Goal: Check status: Check status

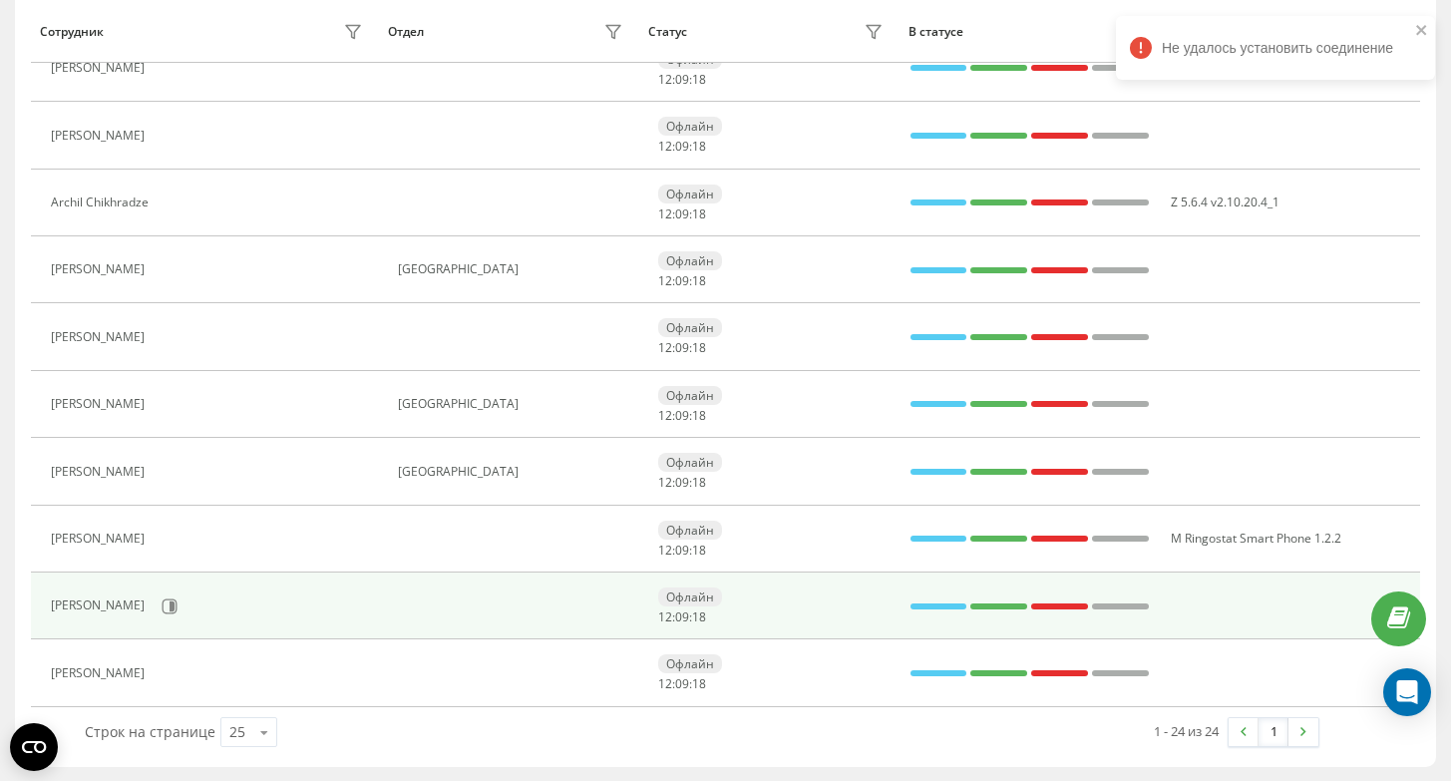
scroll to position [1201, 0]
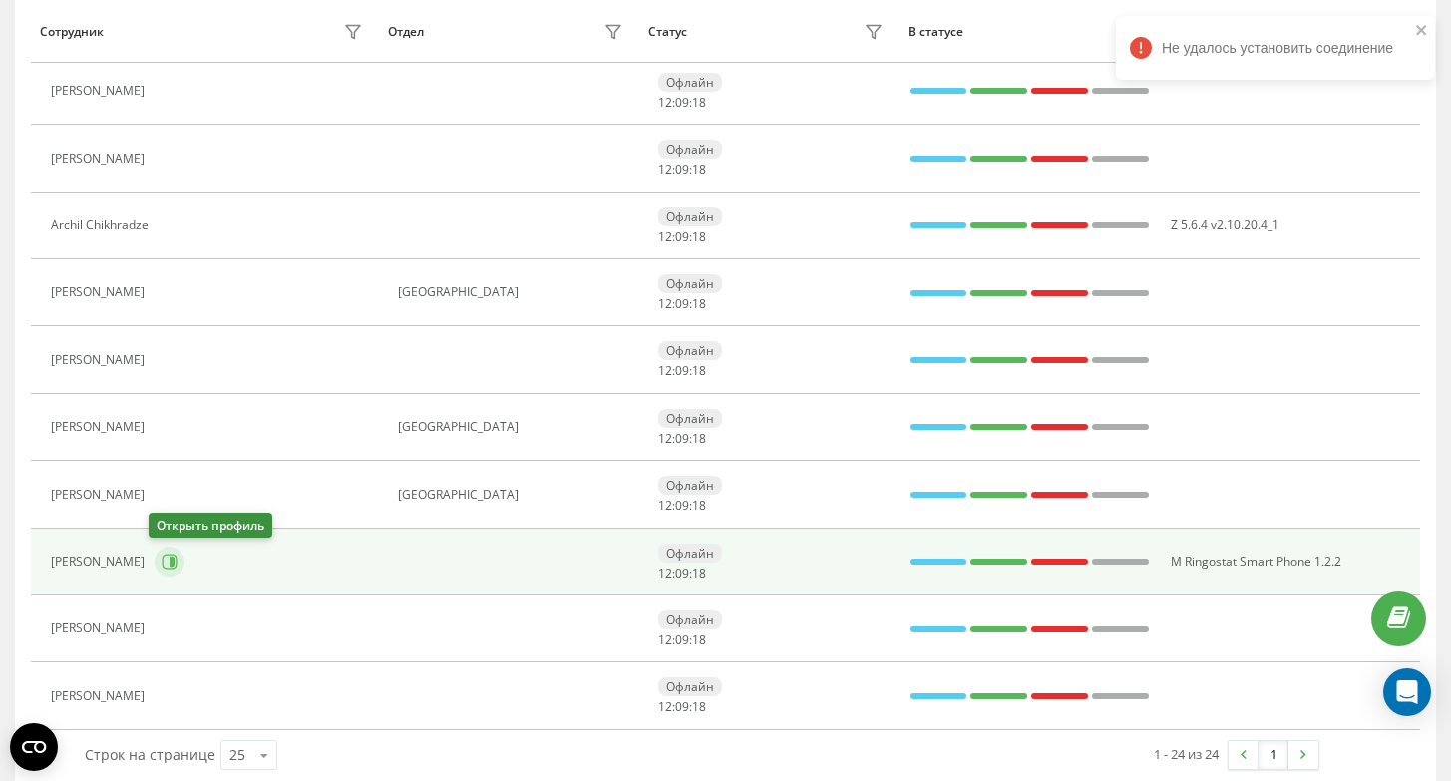
click at [163, 559] on icon at bounding box center [170, 562] width 16 height 16
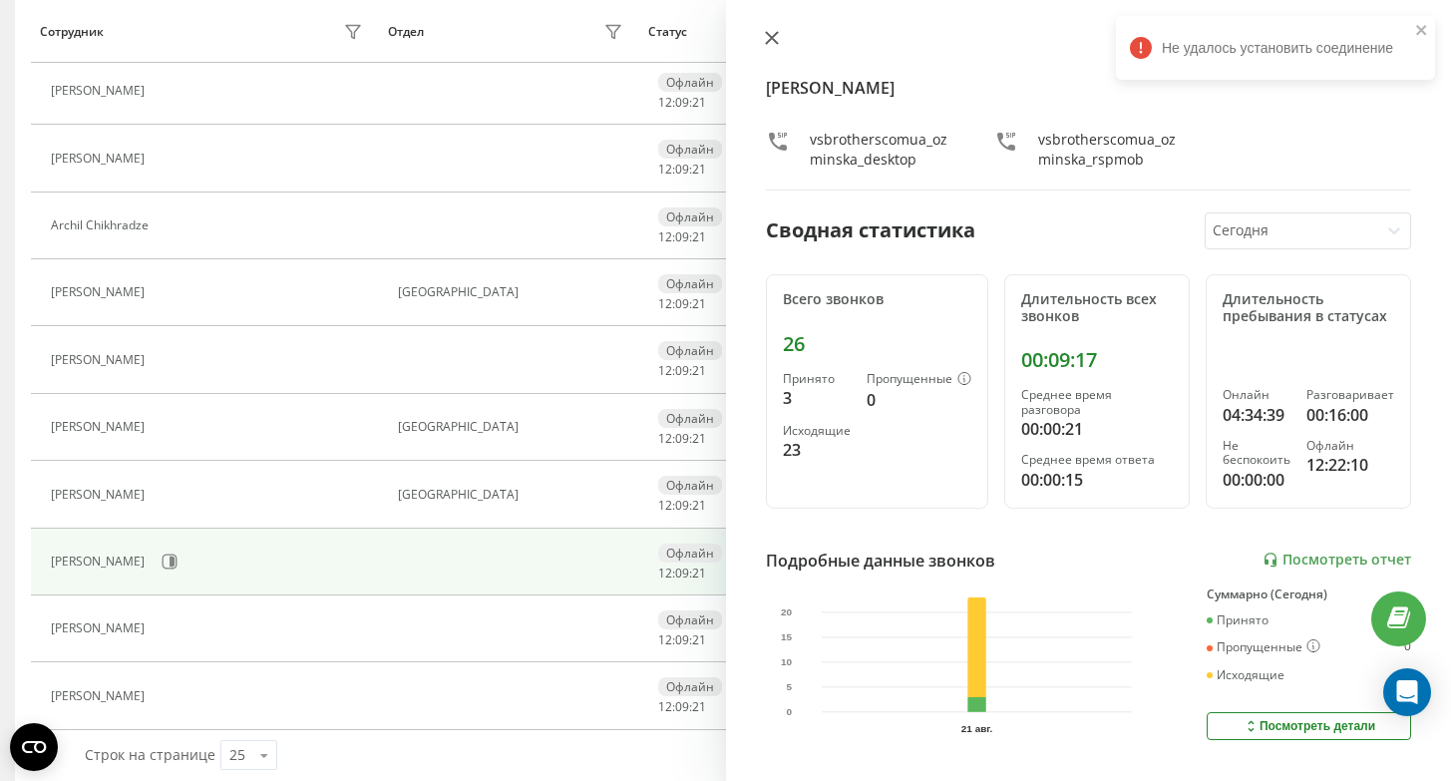
click at [771, 43] on icon at bounding box center [772, 38] width 14 height 14
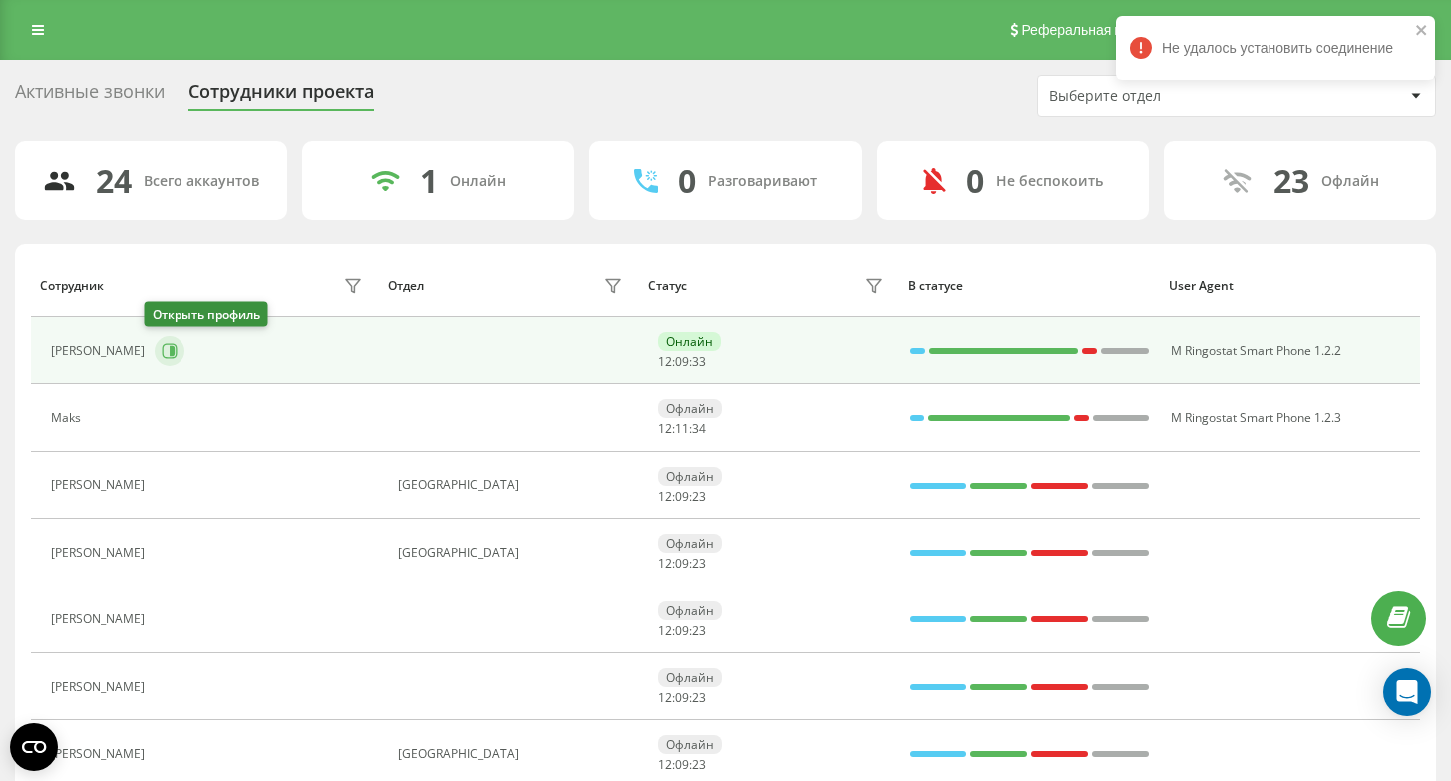
click at [163, 357] on icon at bounding box center [170, 350] width 15 height 15
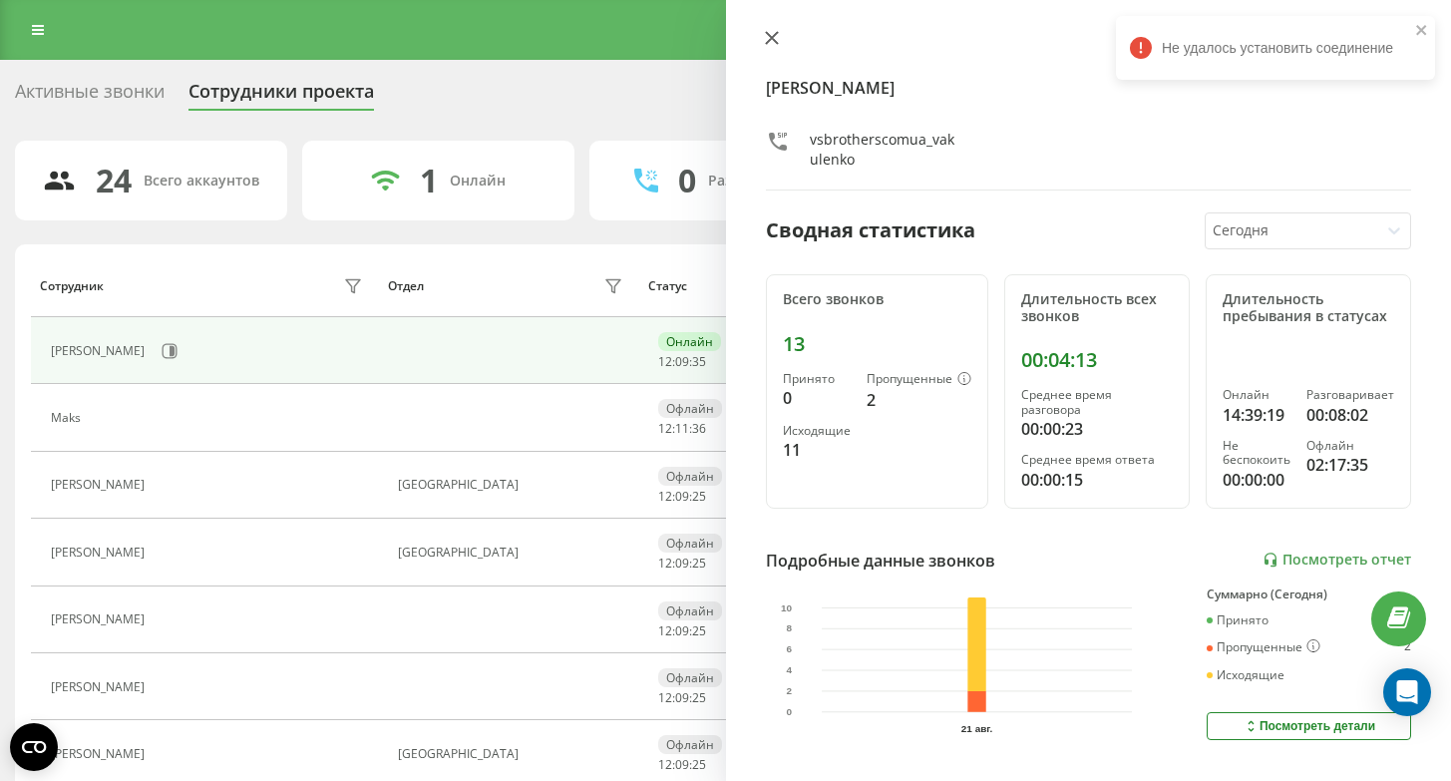
click at [773, 40] on icon at bounding box center [771, 38] width 12 height 12
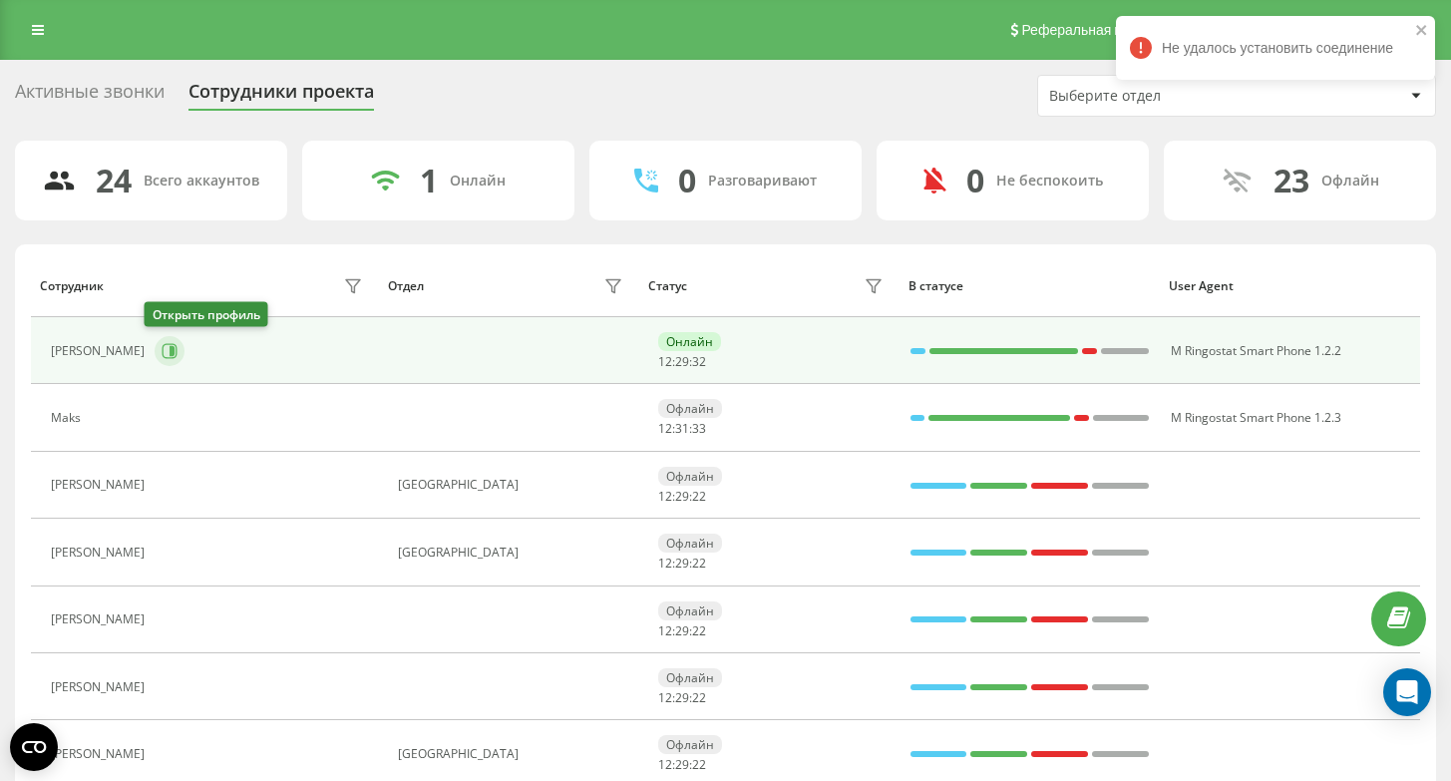
click at [164, 357] on icon at bounding box center [170, 351] width 16 height 16
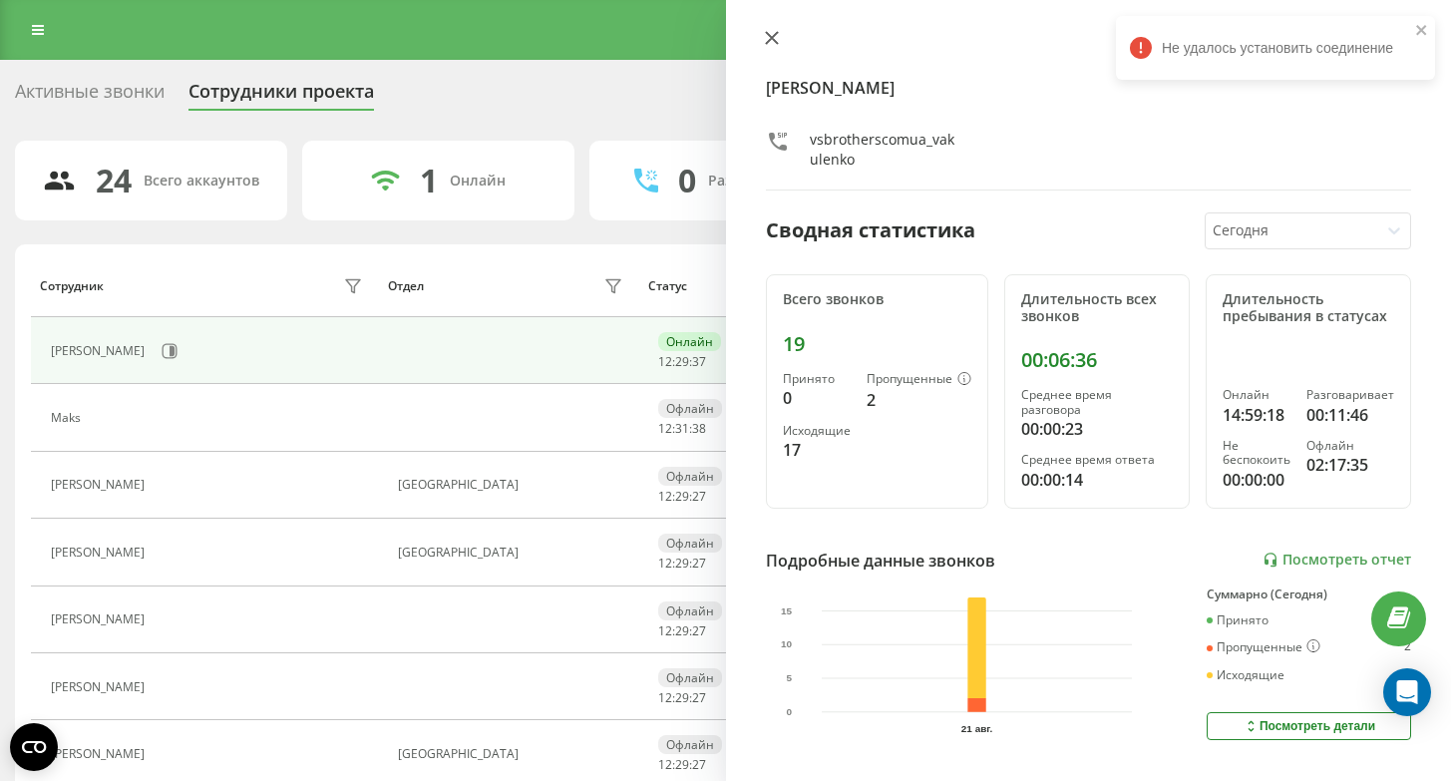
click at [777, 35] on icon at bounding box center [772, 38] width 14 height 14
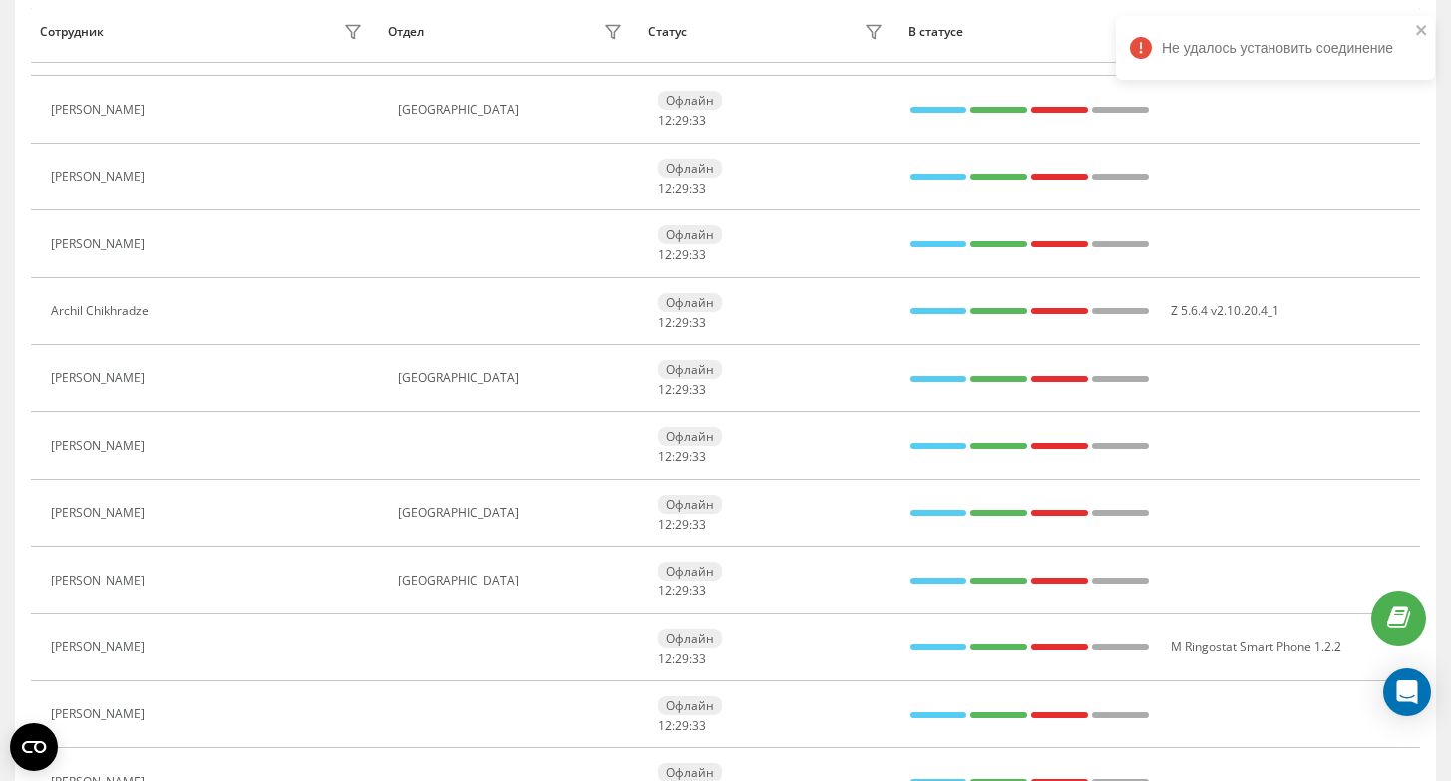
scroll to position [1224, 0]
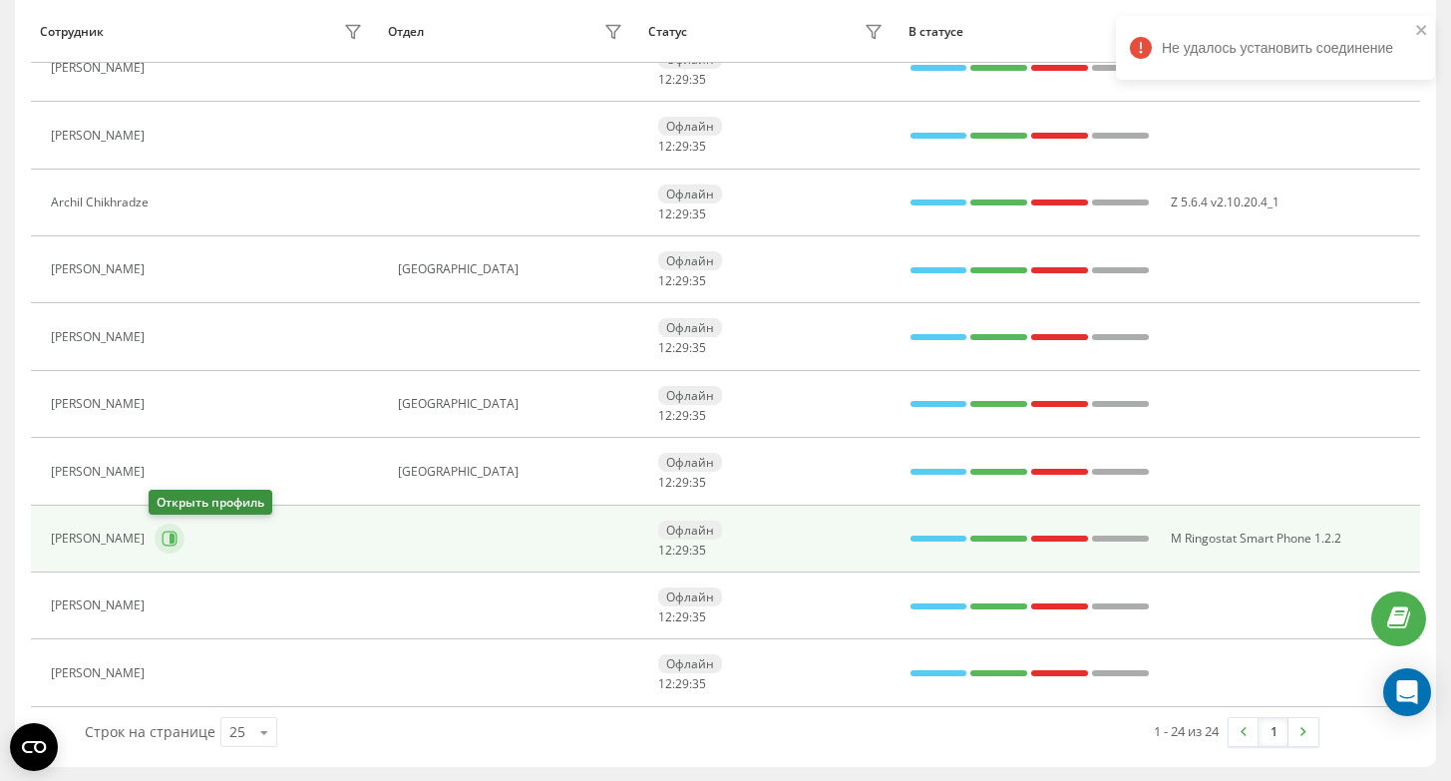
click at [168, 546] on icon at bounding box center [170, 539] width 16 height 16
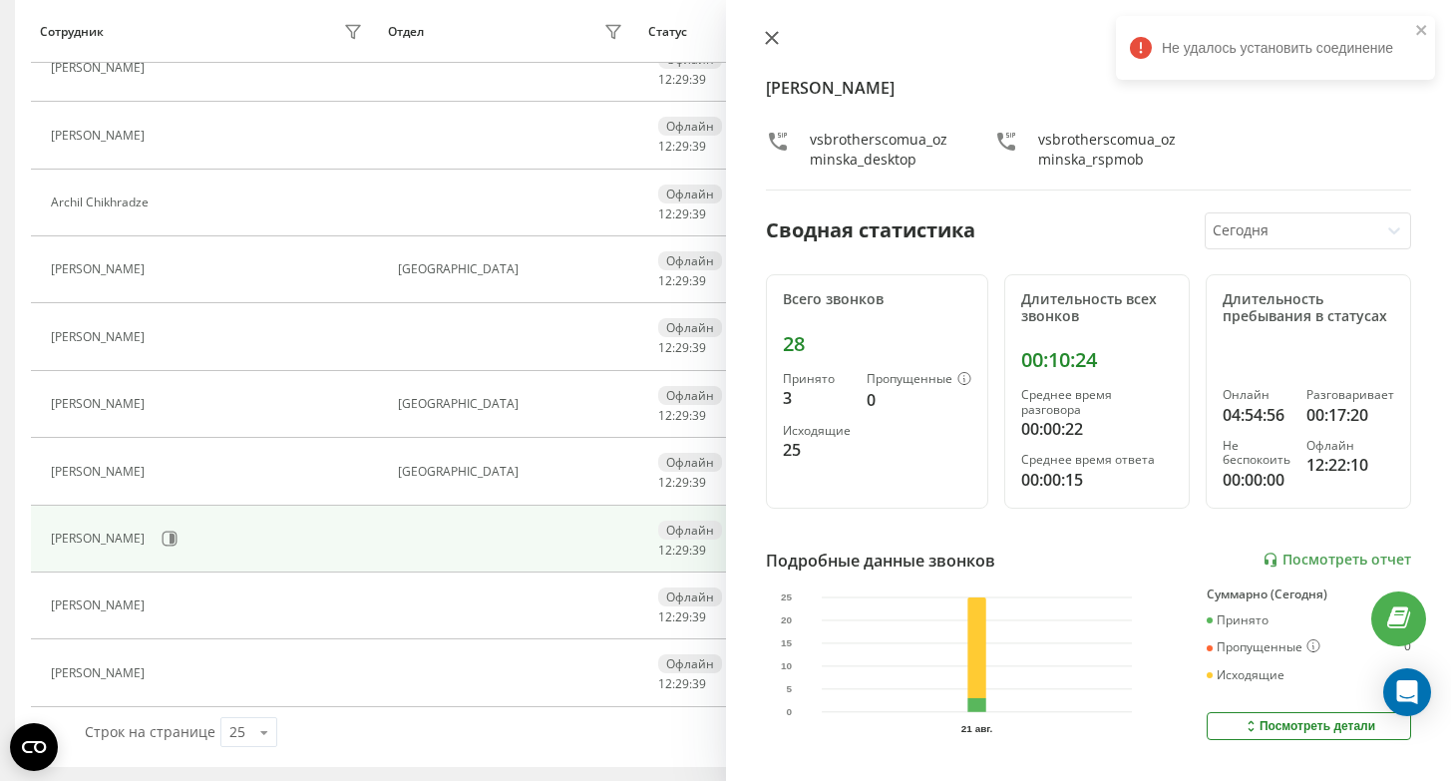
click at [779, 33] on button at bounding box center [772, 39] width 26 height 19
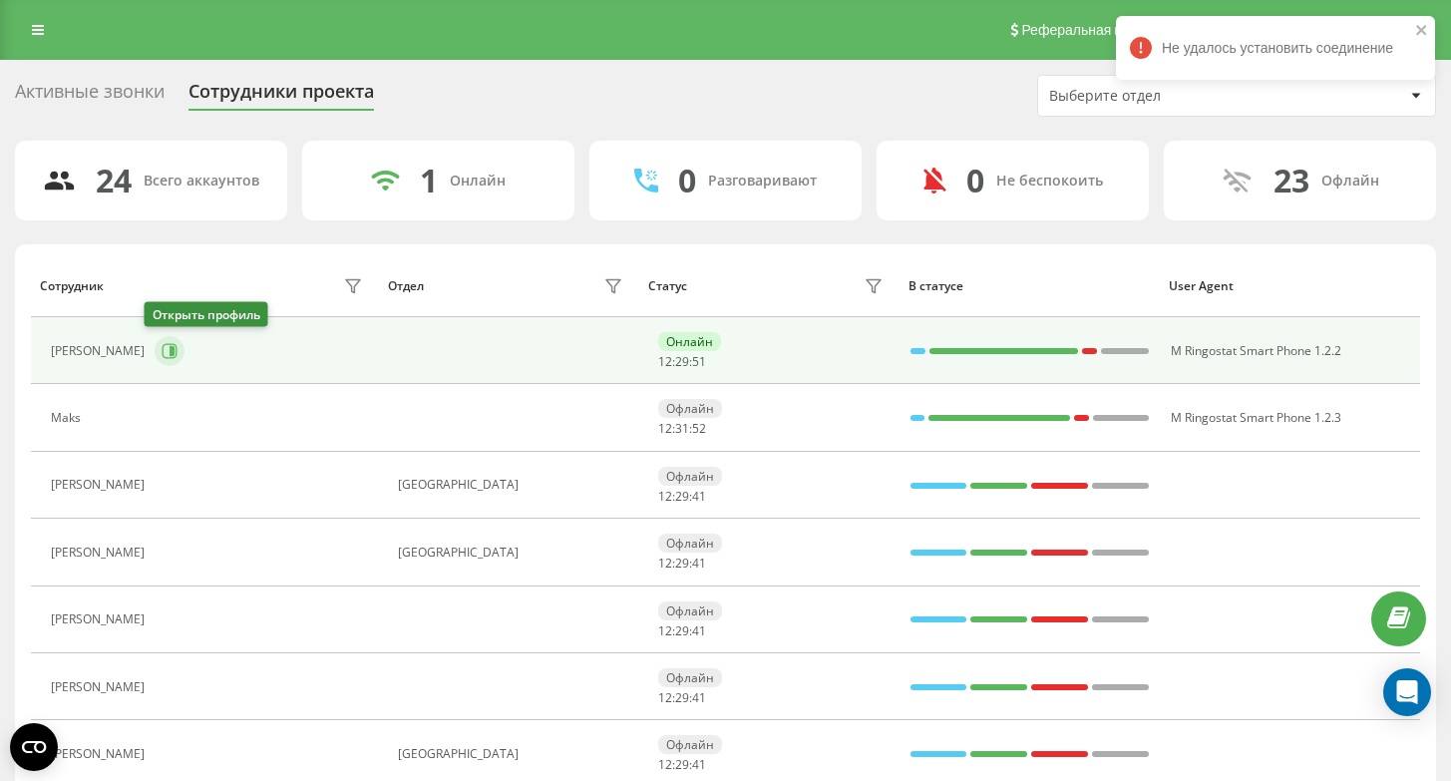
click at [155, 361] on button at bounding box center [170, 351] width 30 height 30
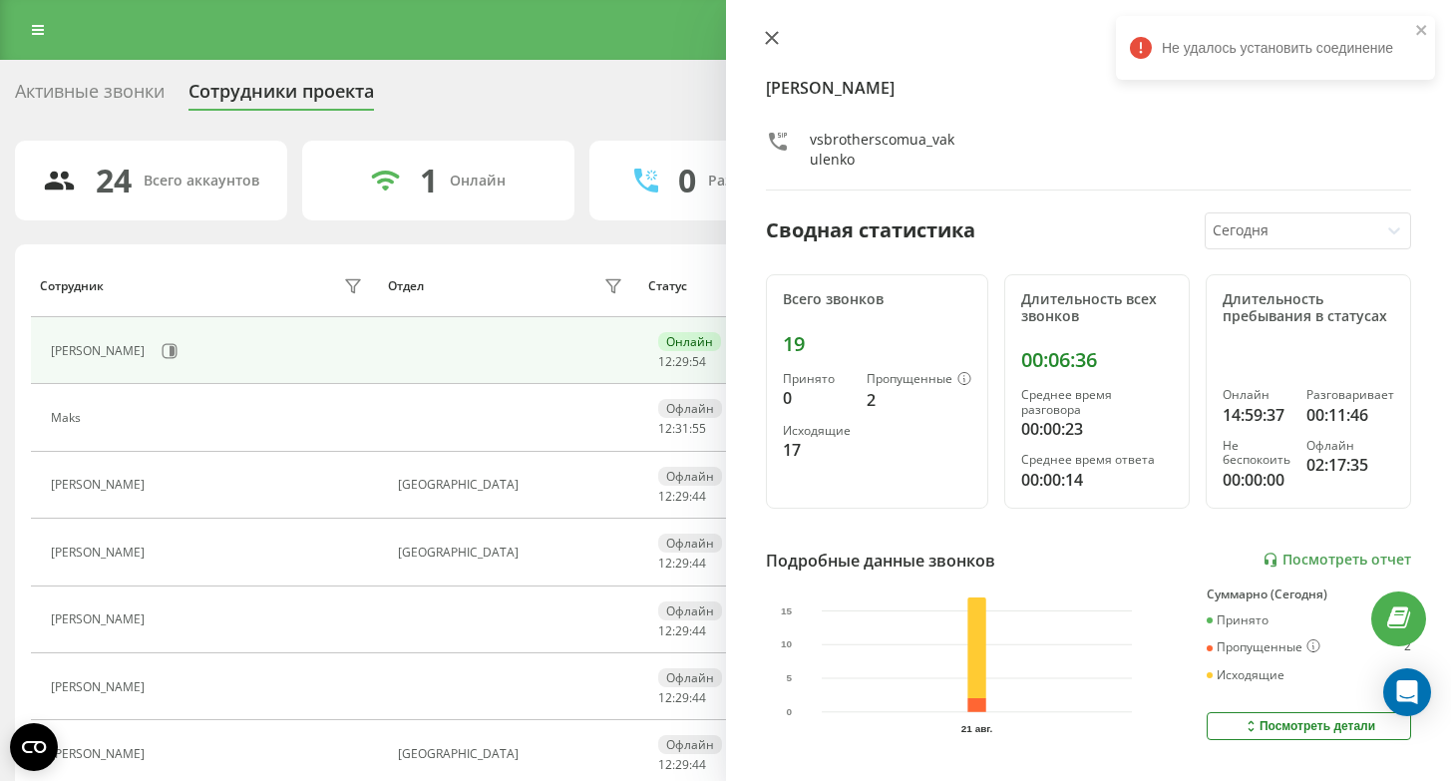
click at [771, 38] on icon at bounding box center [771, 38] width 12 height 12
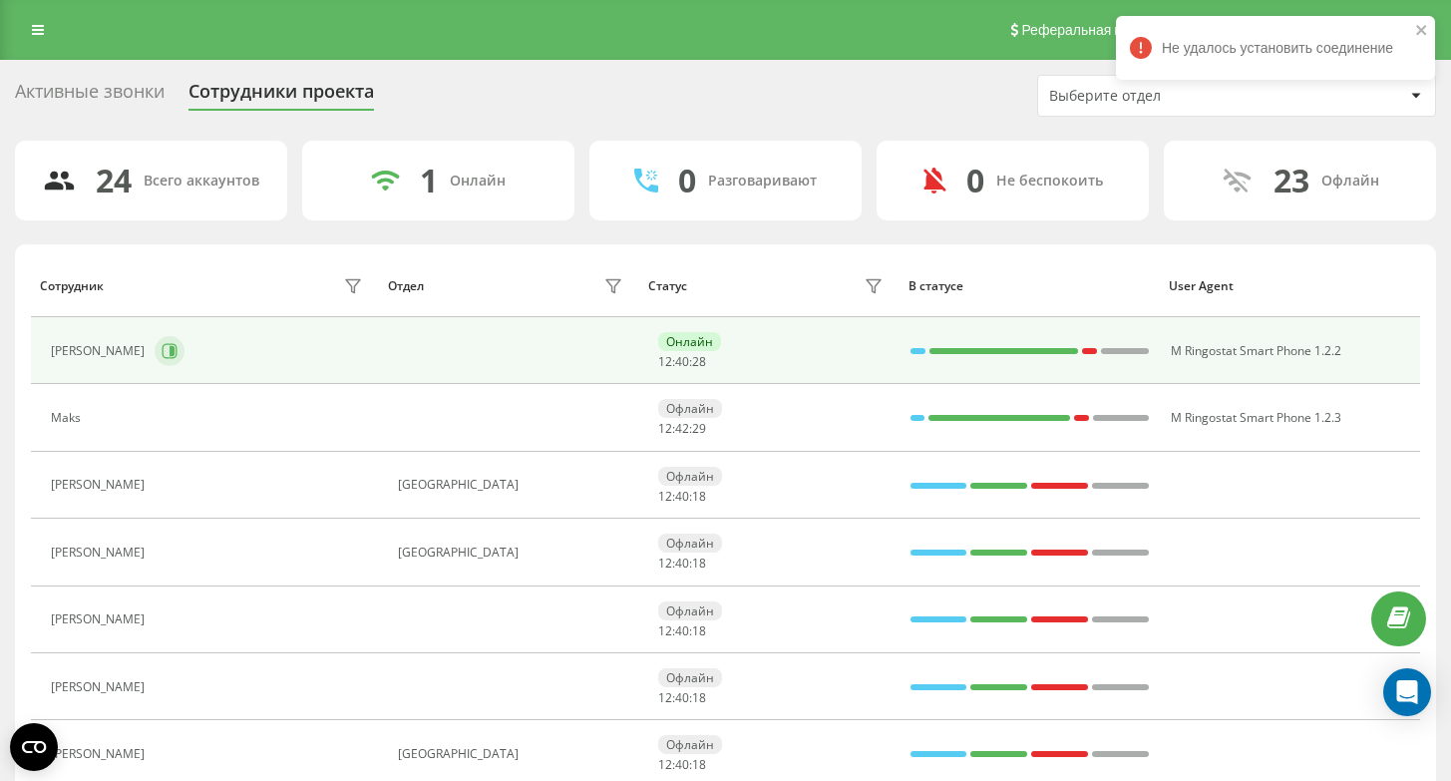
click at [162, 356] on icon at bounding box center [170, 351] width 16 height 16
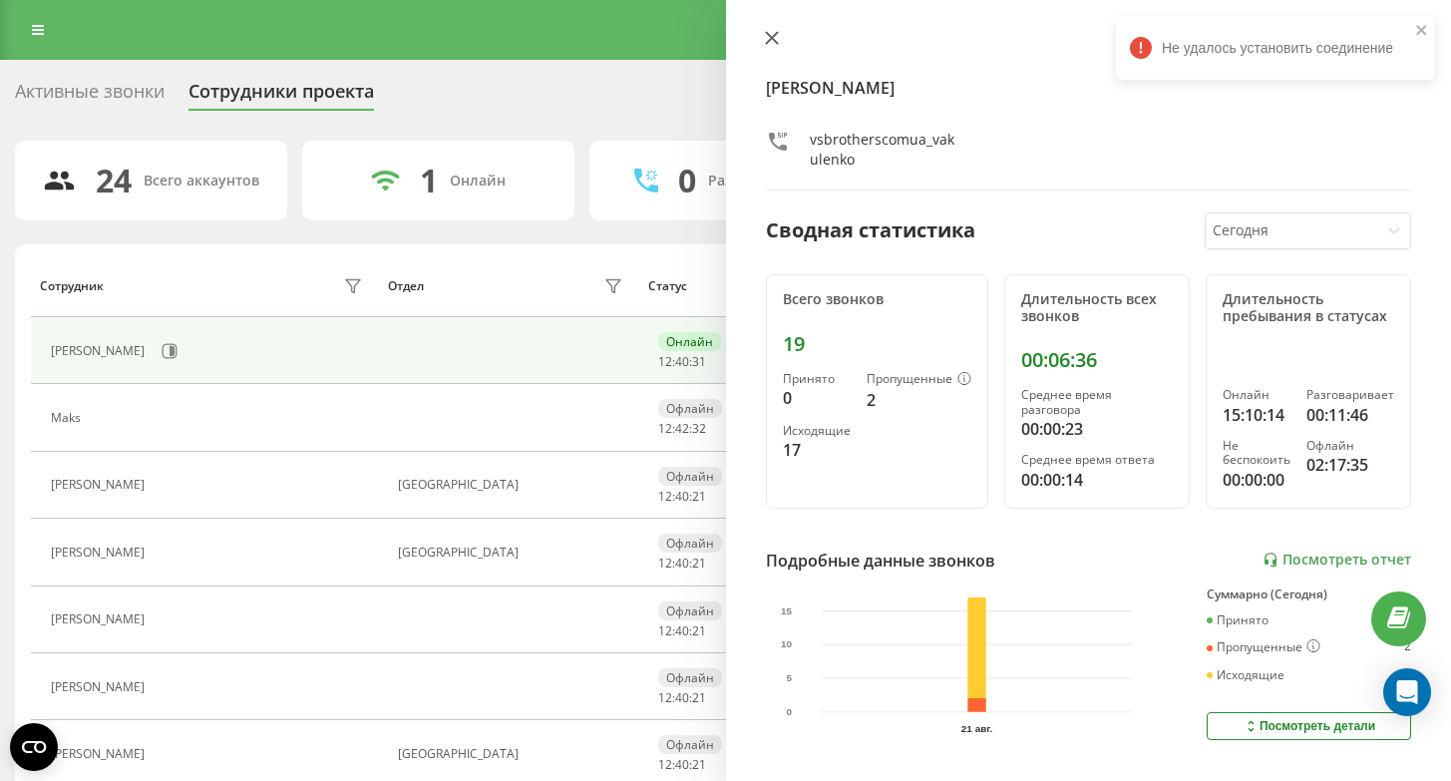
click at [772, 38] on icon at bounding box center [771, 38] width 12 height 12
